Goal: Task Accomplishment & Management: Use online tool/utility

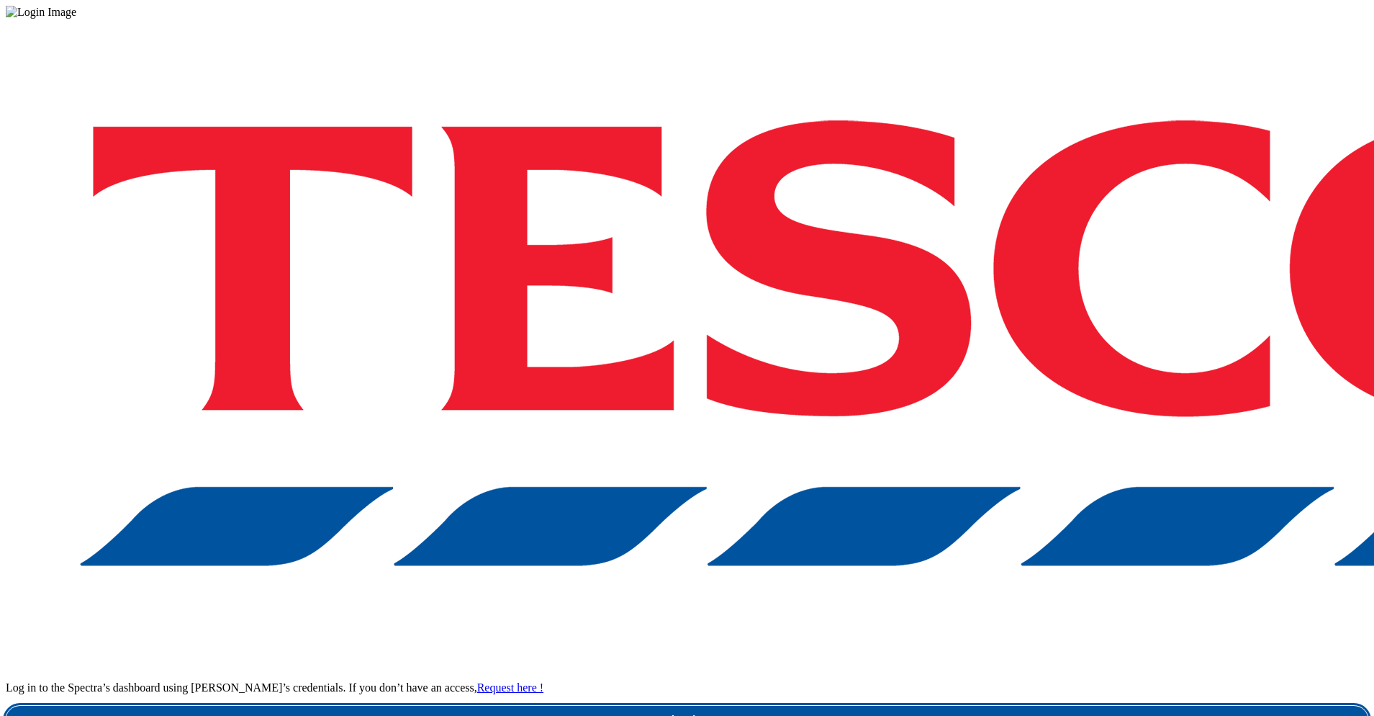
click at [1007, 706] on link "Login" at bounding box center [687, 720] width 1363 height 29
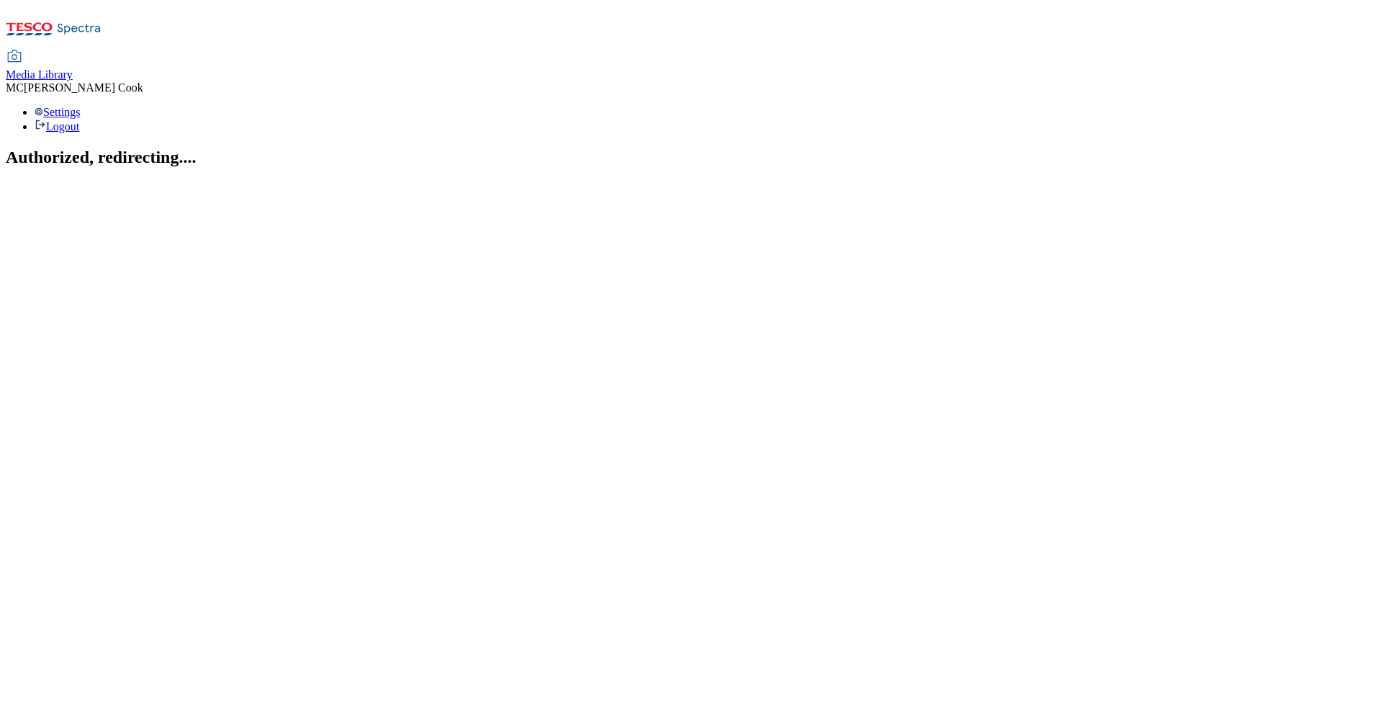
drag, startPoint x: 238, startPoint y: 26, endPoint x: 215, endPoint y: 64, distance: 44.6
click at [73, 68] on span "Media Library" at bounding box center [39, 74] width 67 height 12
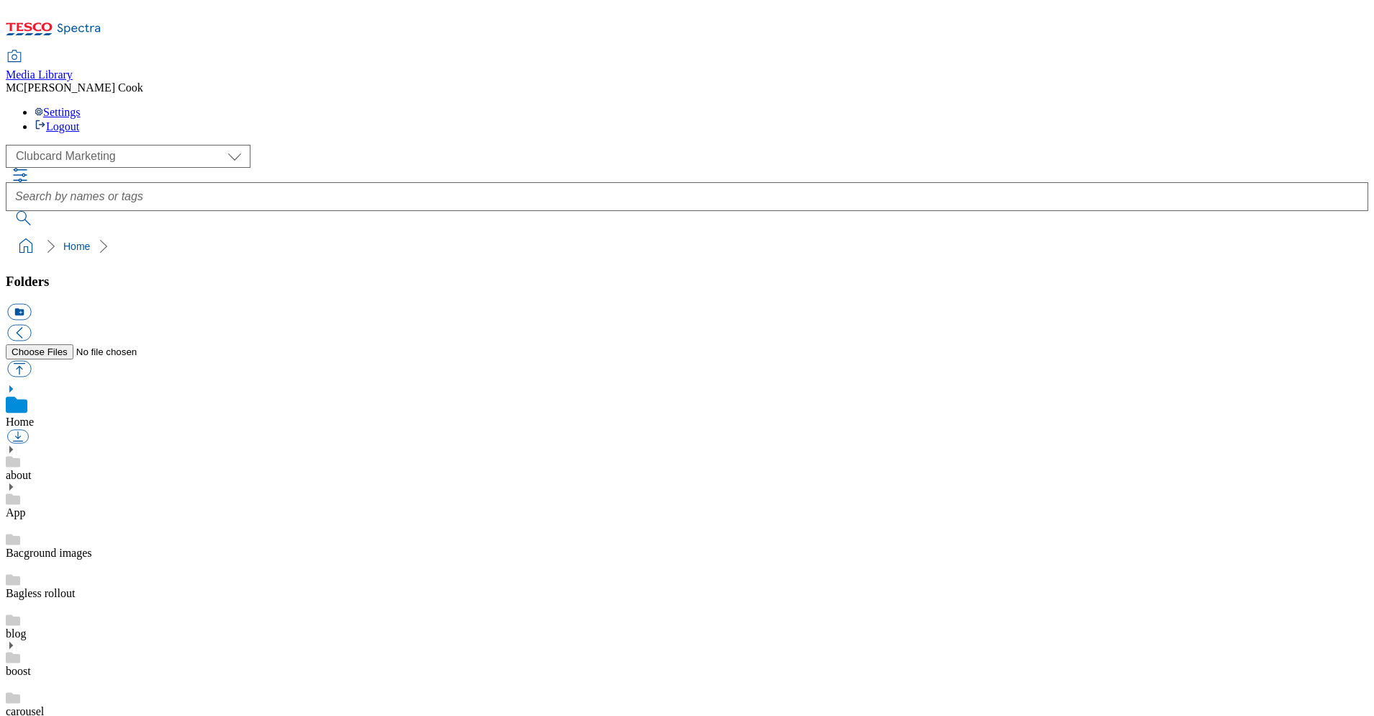
scroll to position [1, 0]
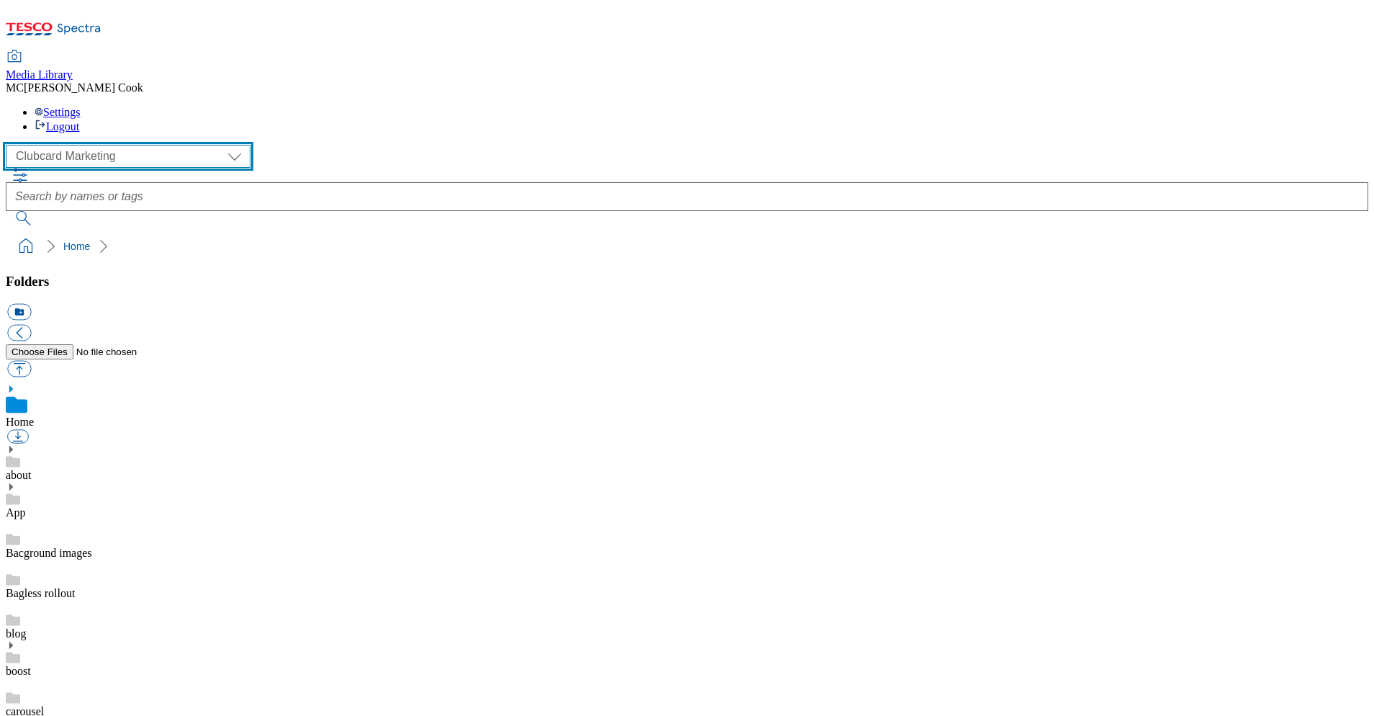
click at [86, 145] on select "Clubcard Marketing Dotcom UK Emails GHS Marketing UK GHS Product UK GHS ROI" at bounding box center [128, 156] width 245 height 23
select select "flare-ghs-mktg"
click at [10, 145] on select "Clubcard Marketing Dotcom UK Emails GHS Marketing UK GHS Product UK GHS ROI" at bounding box center [128, 156] width 245 height 23
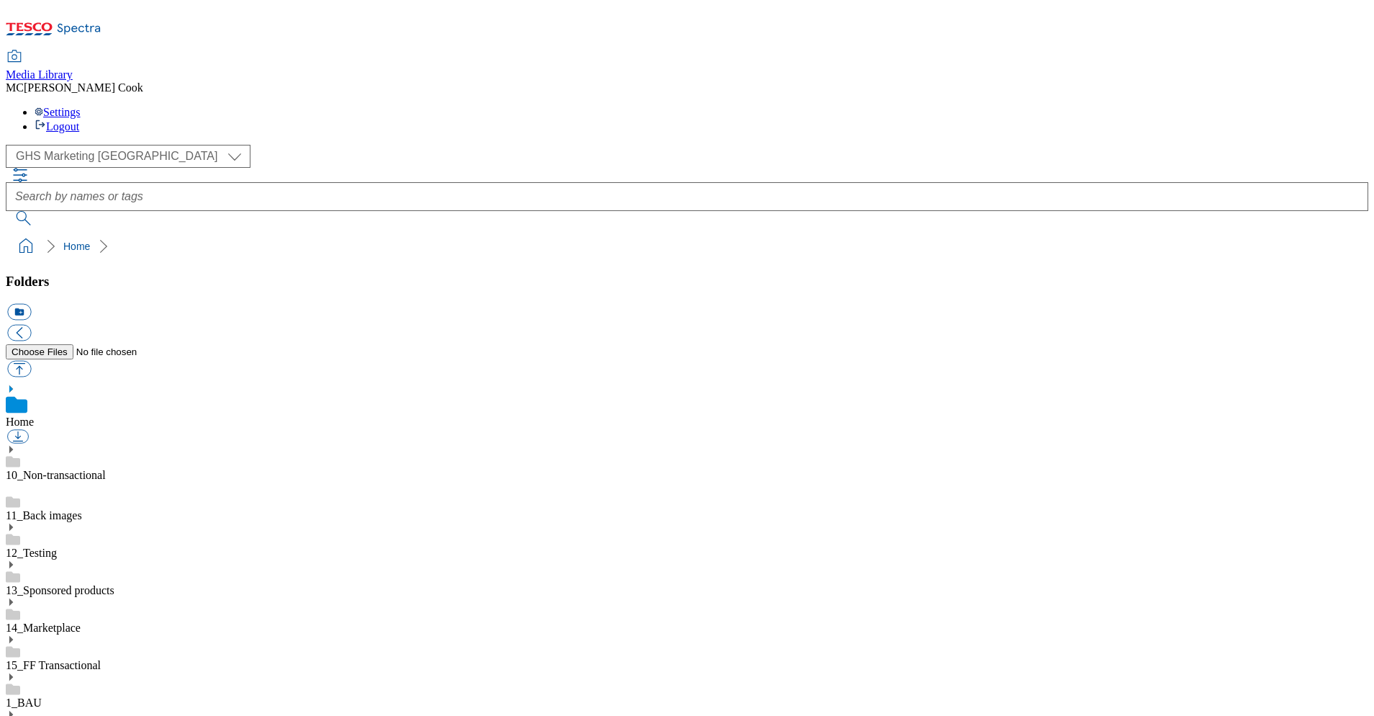
click at [42, 696] on link "1_BAU" at bounding box center [24, 702] width 36 height 12
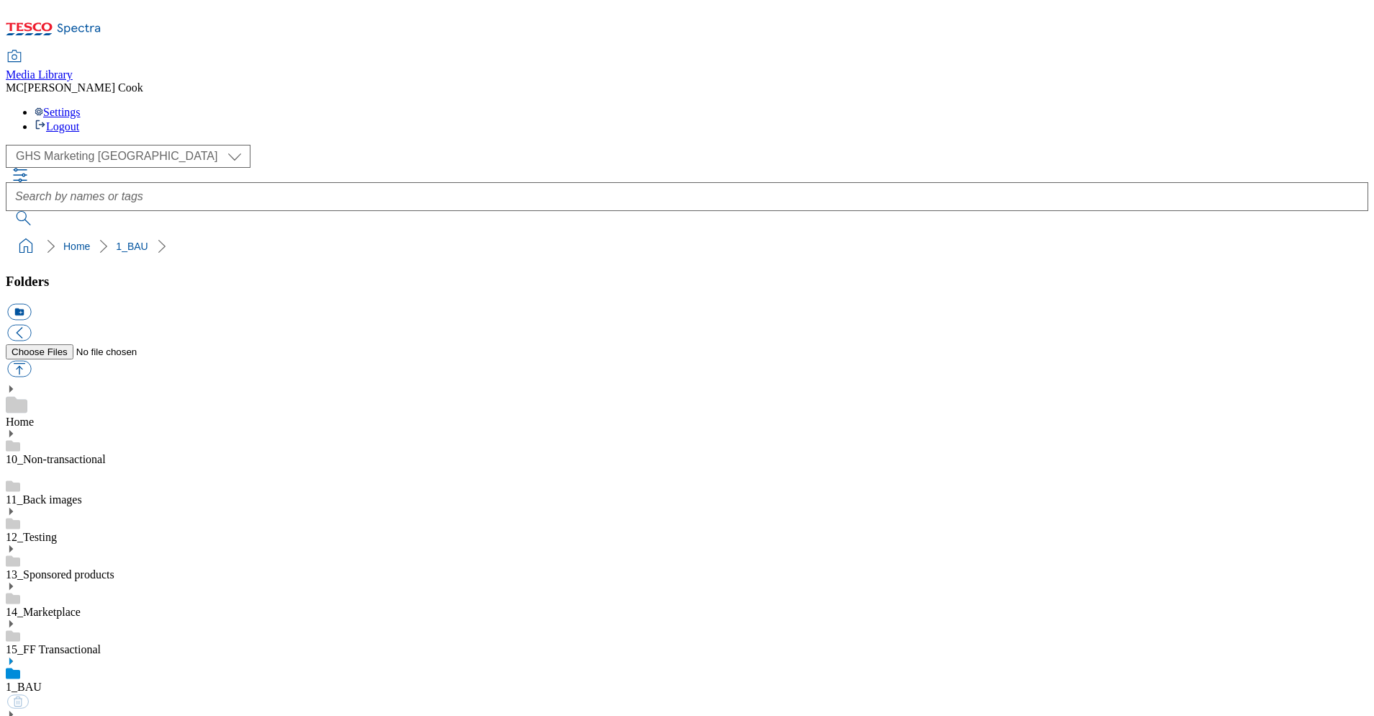
click at [16, 656] on icon at bounding box center [11, 661] width 10 height 10
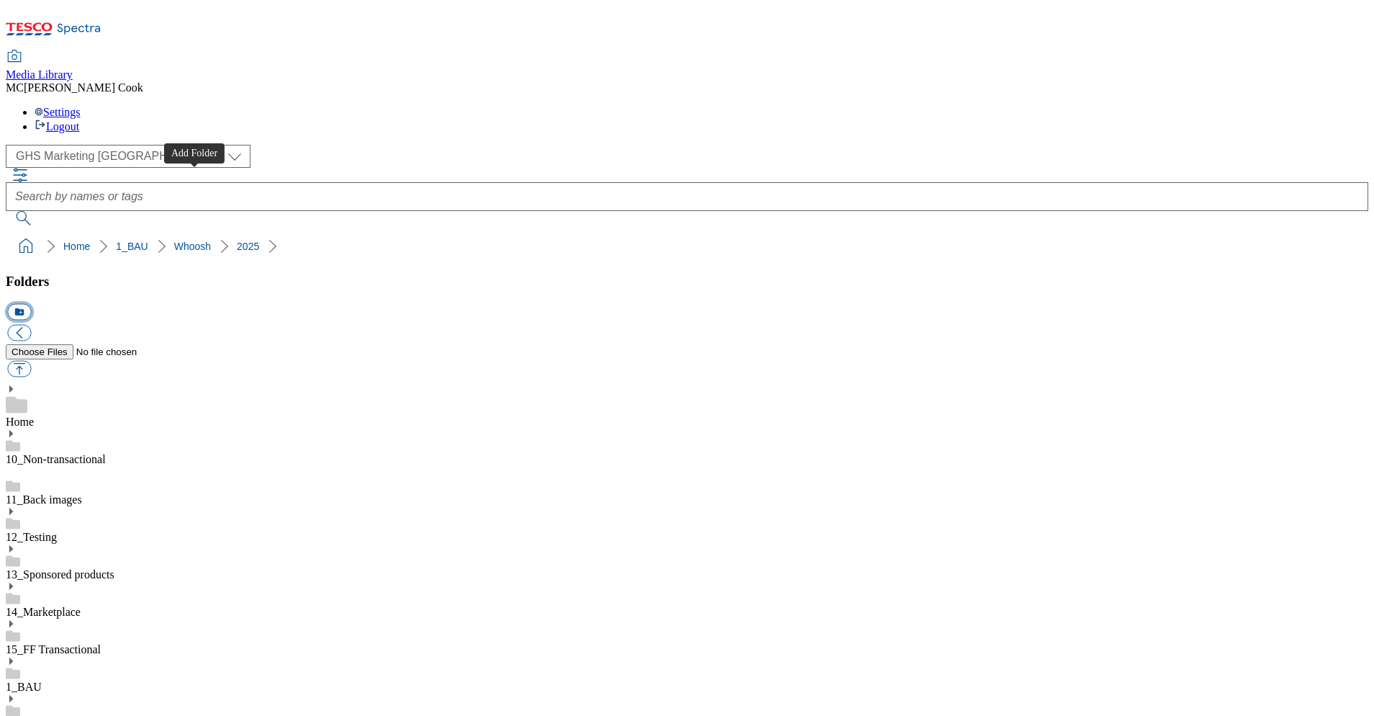
click at [31, 304] on button "icon_new_folder" at bounding box center [19, 312] width 24 height 17
type input "2527 Large stores"
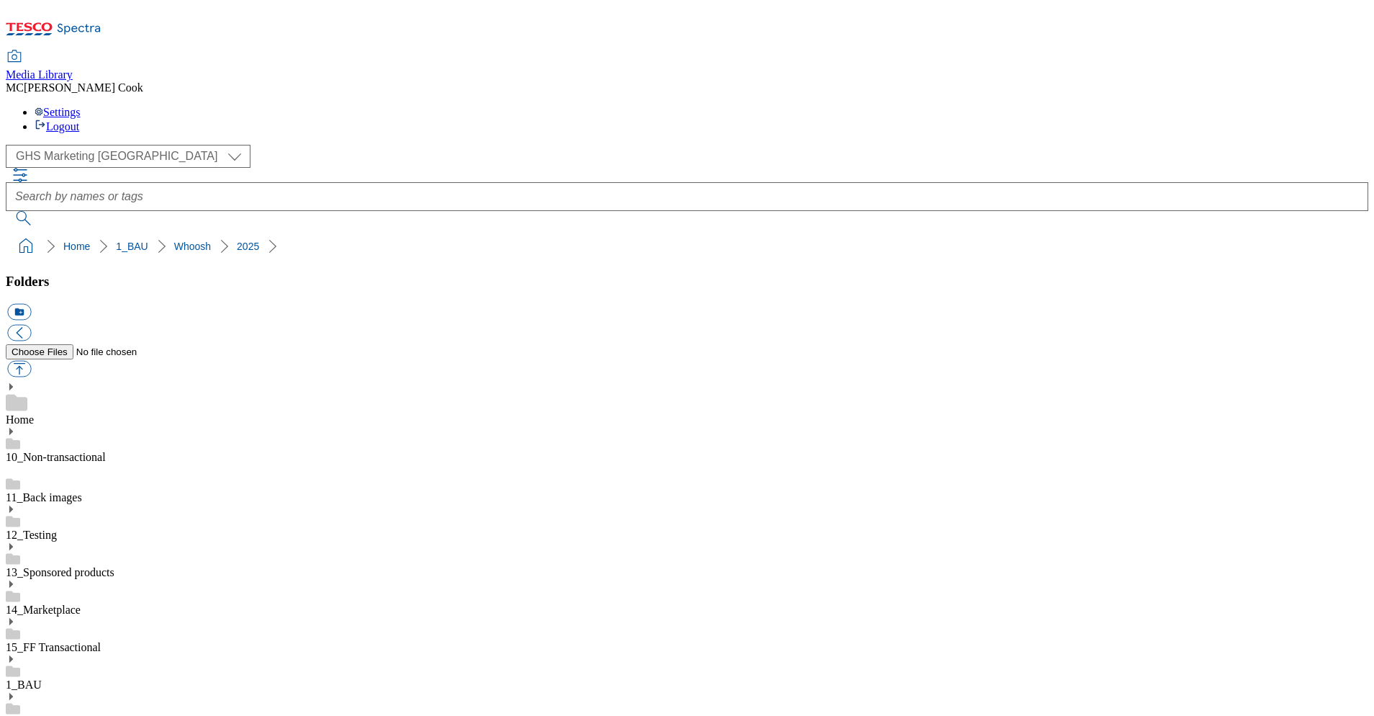
click at [31, 361] on button "button" at bounding box center [19, 369] width 24 height 17
type input "C:\fakepath\2527-Whoosh-stores-Carousel-BTS.jpg"
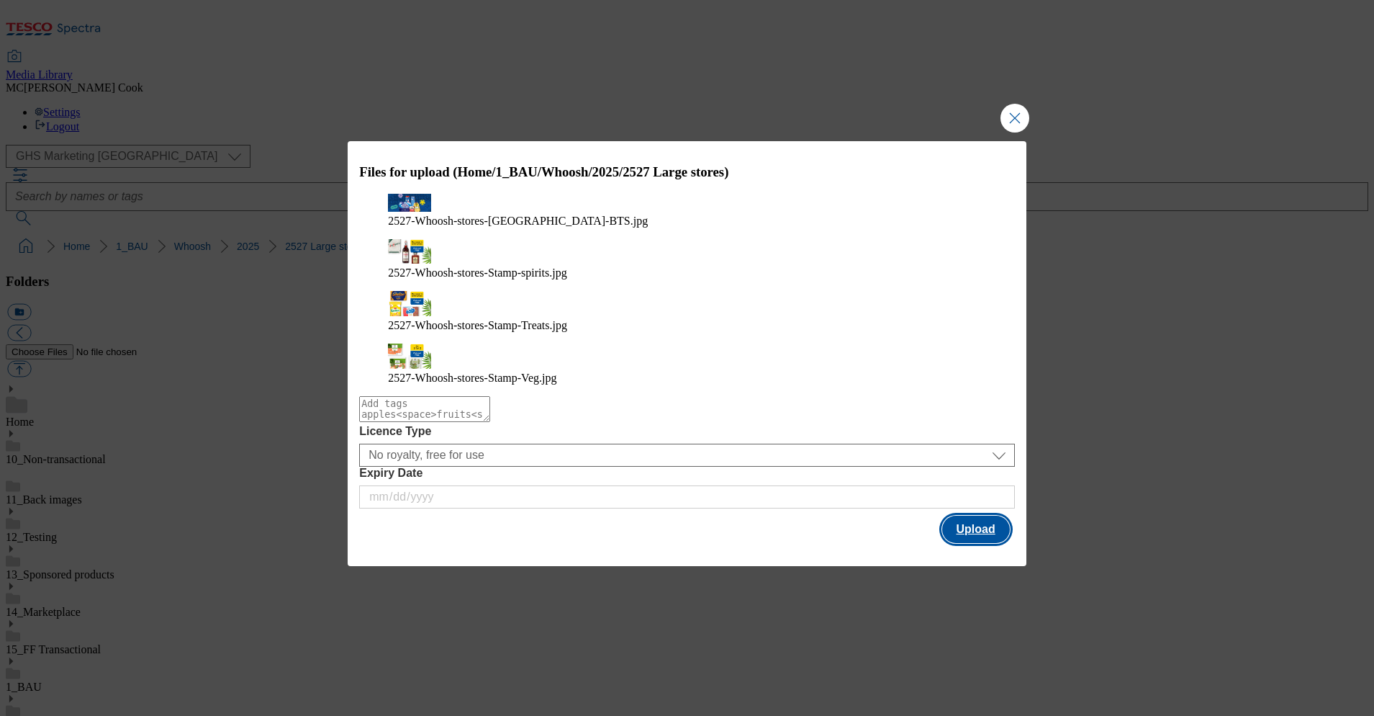
click at [962, 515] on button "Upload" at bounding box center [976, 528] width 68 height 27
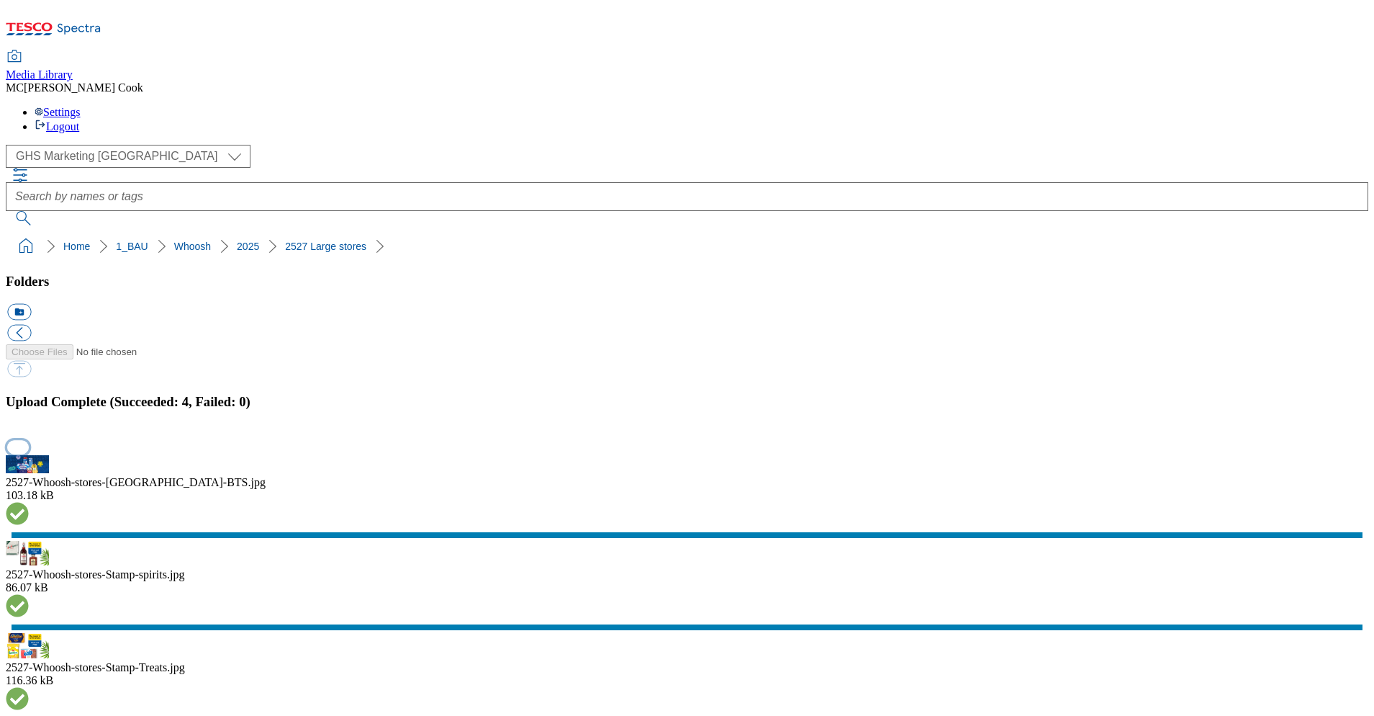
click at [29, 440] on button "button" at bounding box center [18, 447] width 22 height 14
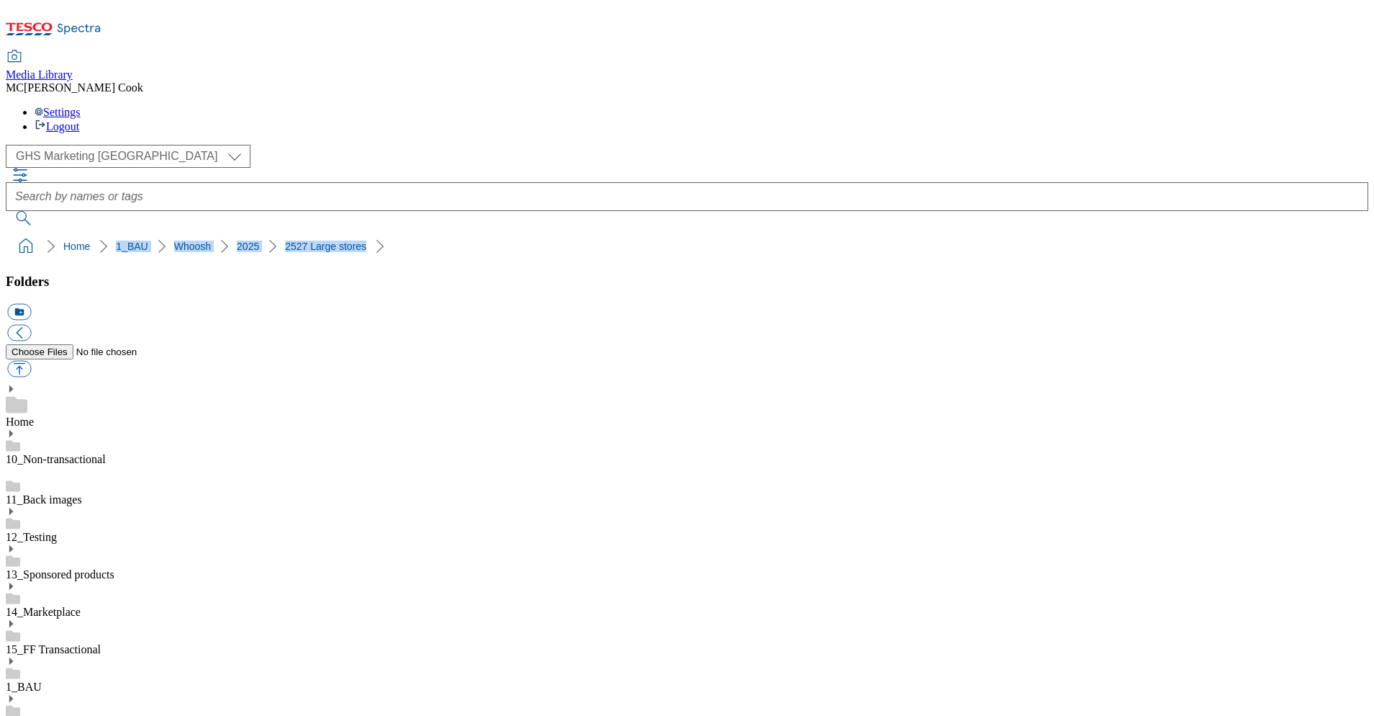
drag, startPoint x: 337, startPoint y: 140, endPoint x: 56, endPoint y: 143, distance: 280.8
click at [56, 233] on ol "Home 1_BAU Whoosh 2025 2527 Large stores" at bounding box center [691, 246] width 1354 height 27
copy ol "1_BAU Whoosh 2025 2527 Large stores"
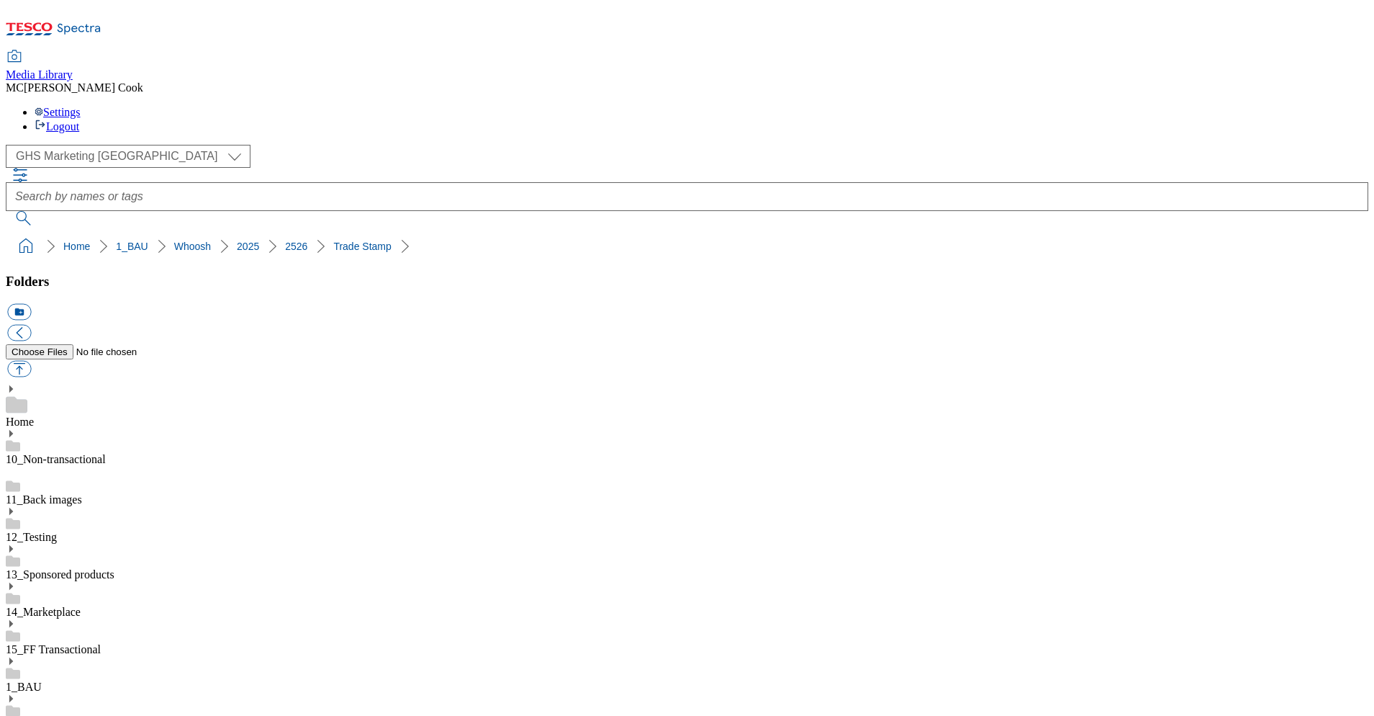
drag, startPoint x: 126, startPoint y: 577, endPoint x: 153, endPoint y: 570, distance: 28.1
